Goal: Information Seeking & Learning: Understand process/instructions

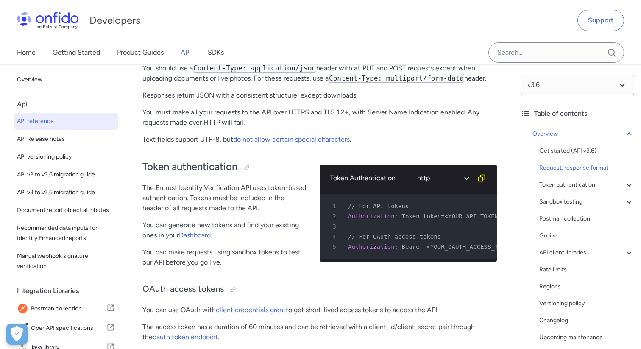
scroll to position [254, 0]
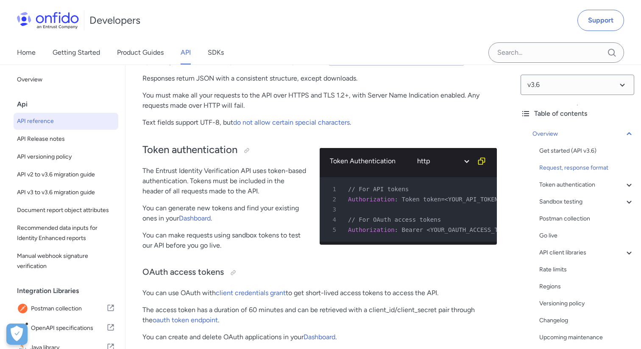
click at [305, 245] on p "You can make requests using sandbox tokens to test our API before you go live." at bounding box center [224, 240] width 164 height 20
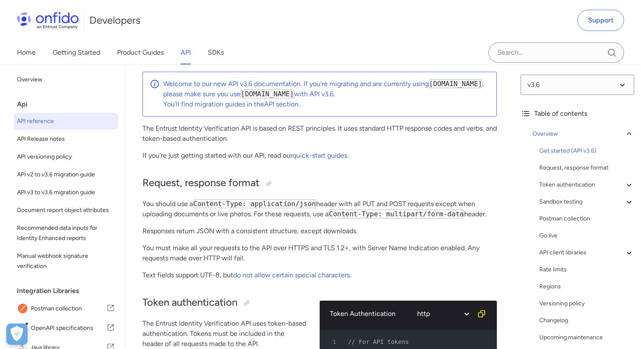
scroll to position [85, 0]
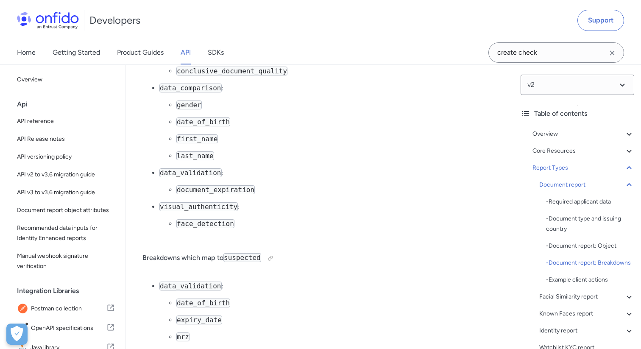
scroll to position [22406, 0]
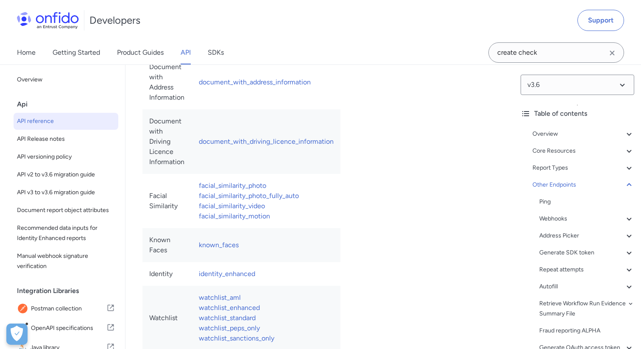
scroll to position [92221, 0]
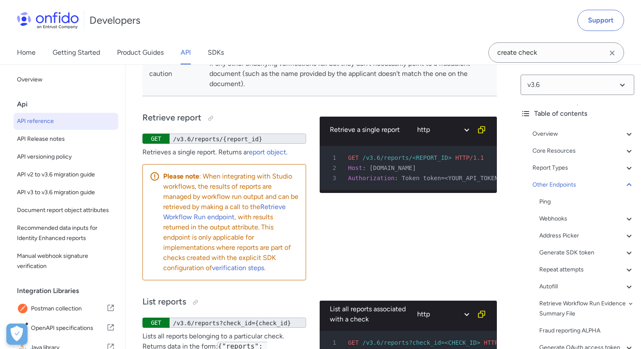
scroll to position [94562, 0]
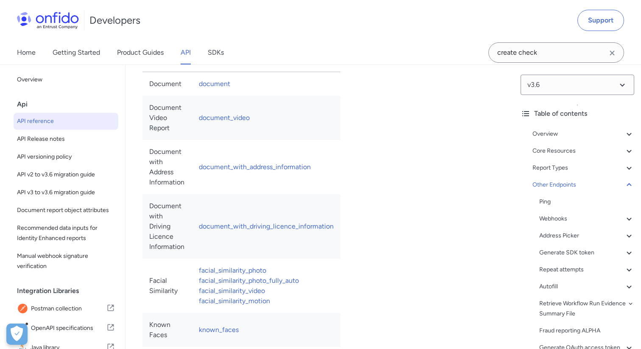
scroll to position [92136, 0]
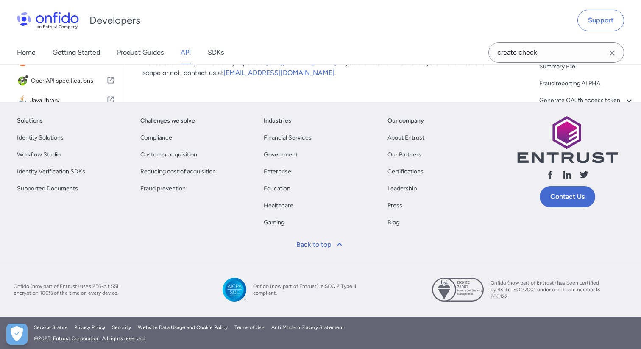
scroll to position [97564, 0]
